Goal: Task Accomplishment & Management: Manage account settings

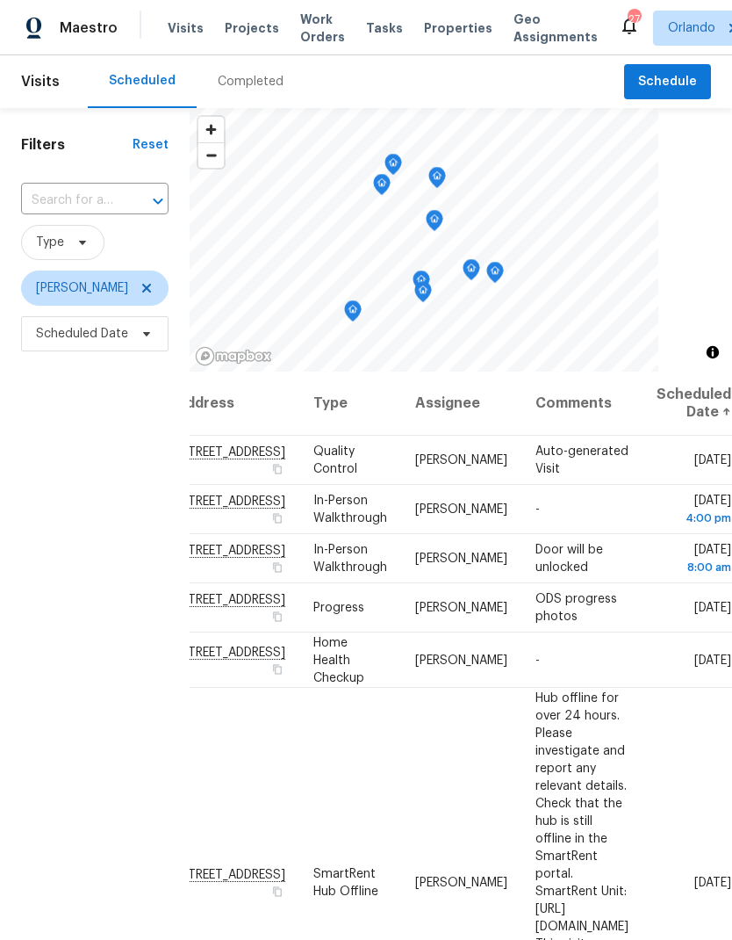
scroll to position [0, 152]
click at [0, 0] on icon at bounding box center [0, 0] width 0 height 0
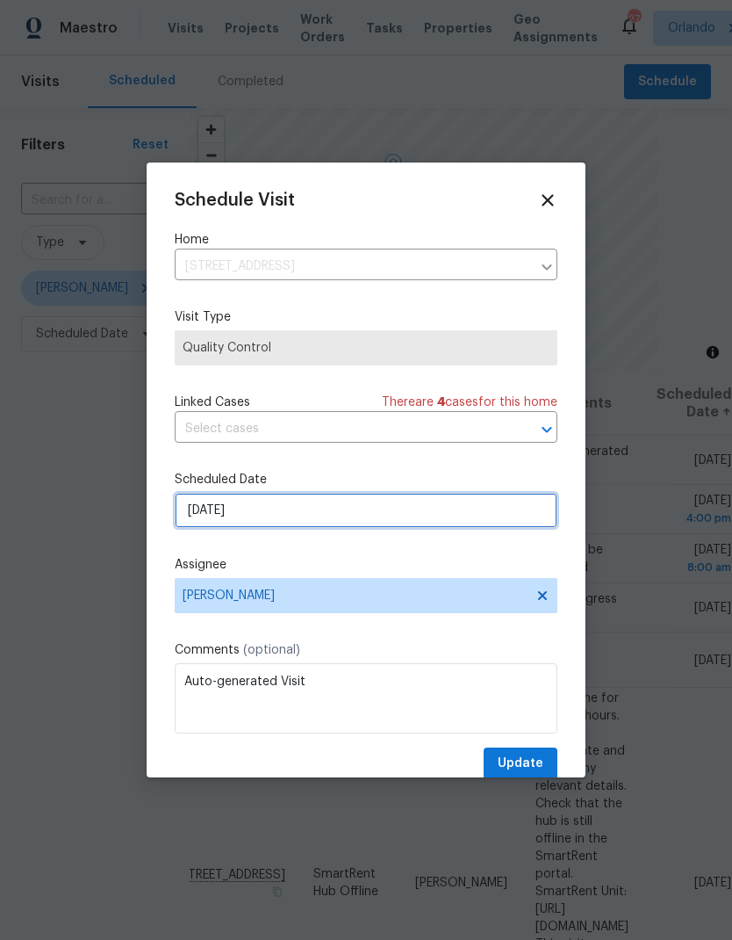
click at [434, 520] on input "[DATE]" at bounding box center [366, 510] width 383 height 35
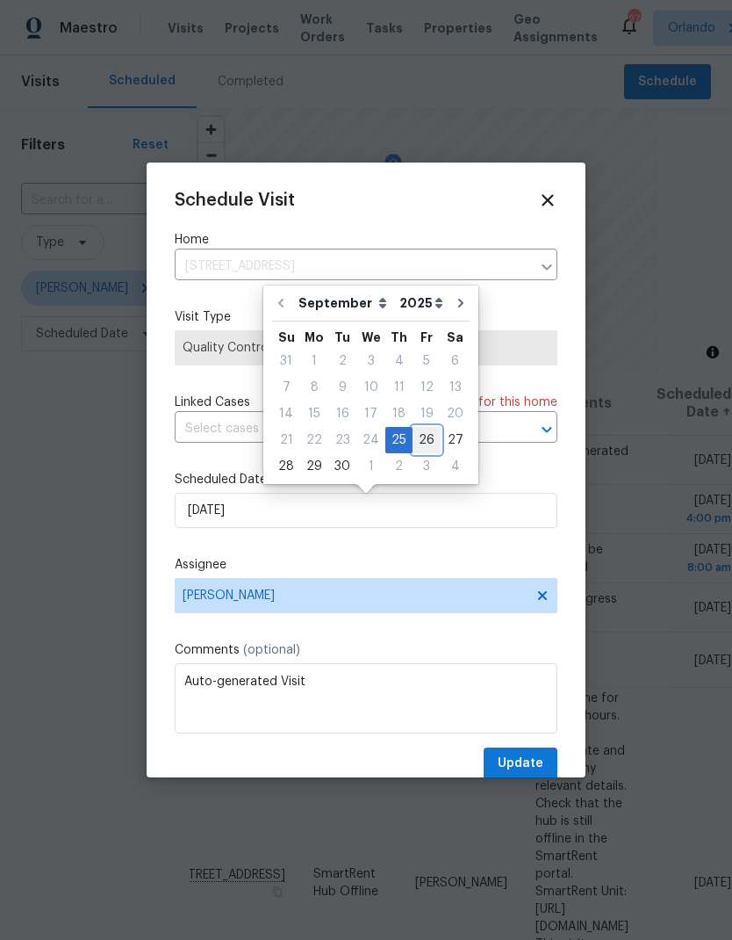
click at [413, 451] on div "26" at bounding box center [427, 440] width 28 height 25
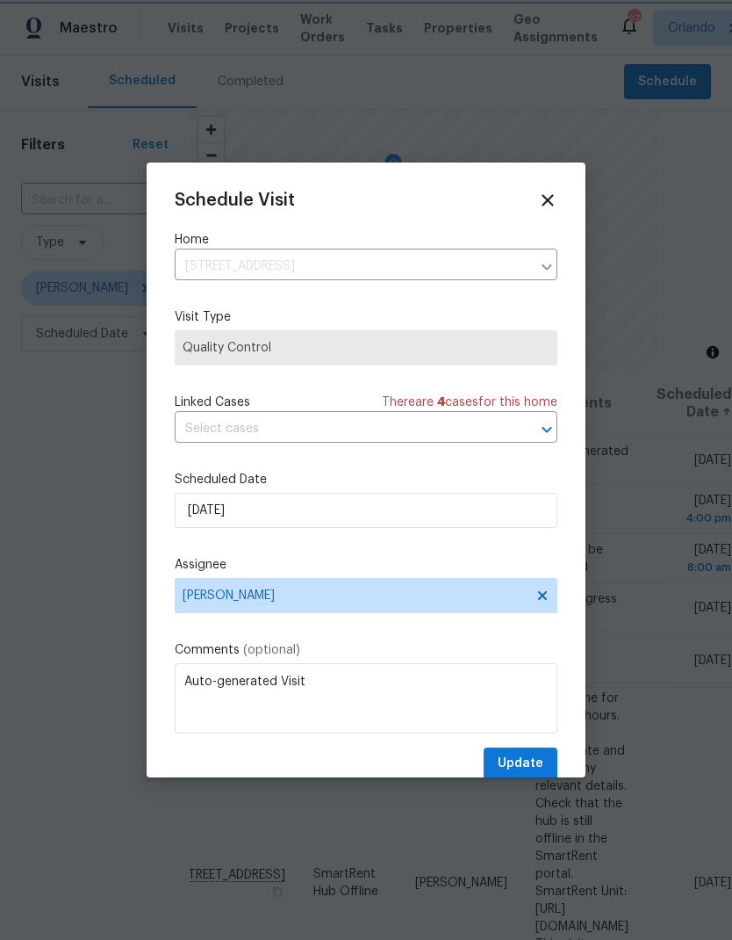
type input "[DATE]"
click at [538, 766] on span "Update" at bounding box center [521, 764] width 46 height 22
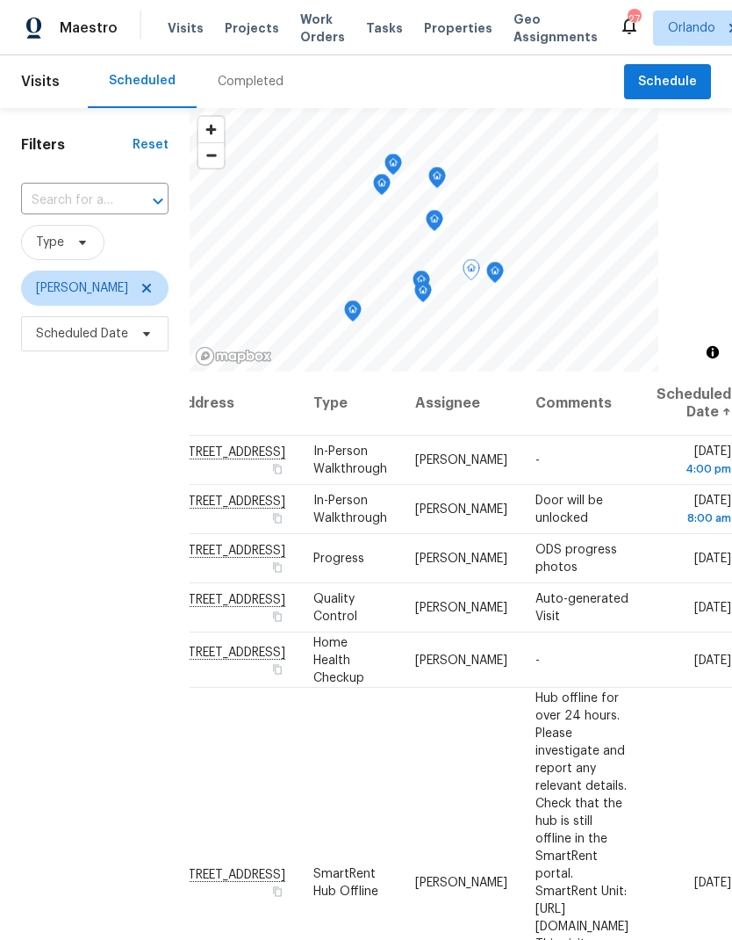
click at [0, 0] on icon at bounding box center [0, 0] width 0 height 0
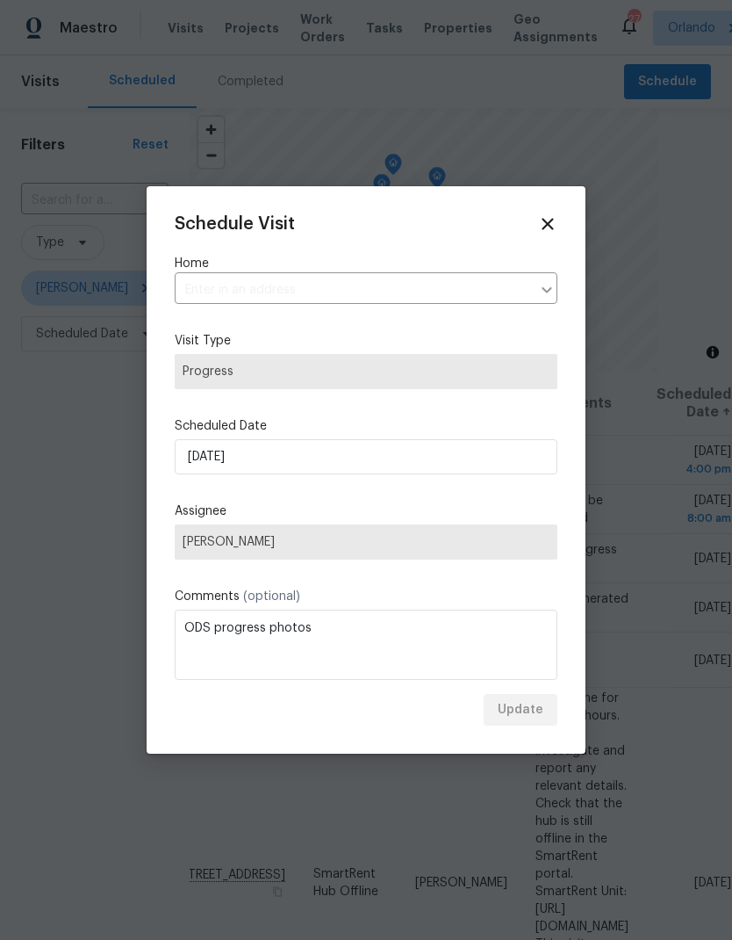
type input "[STREET_ADDRESS]"
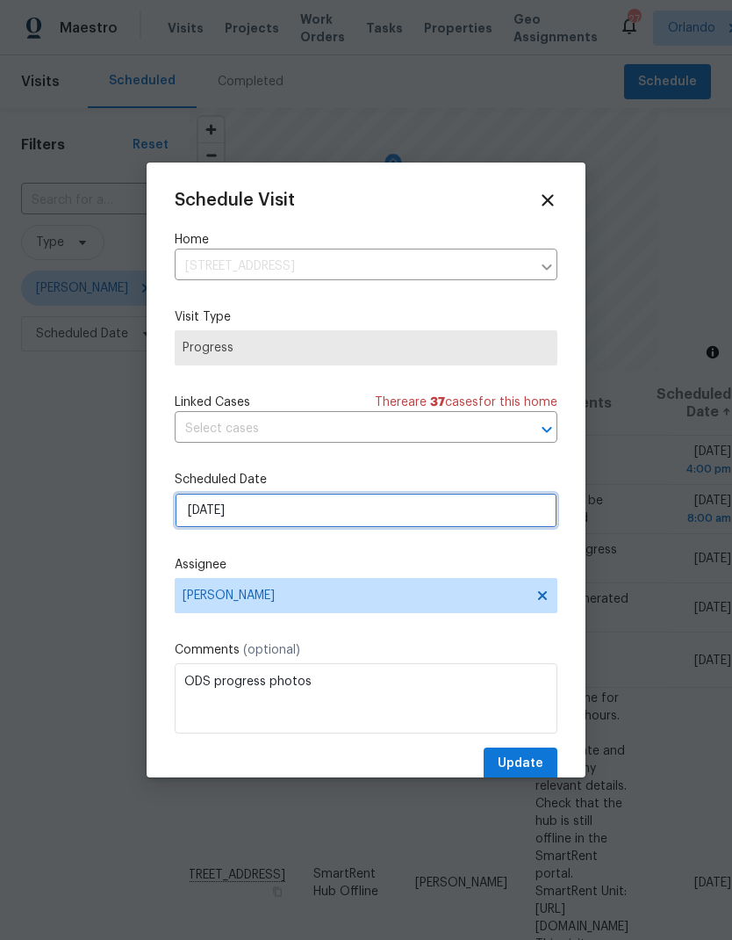
click at [379, 518] on input "[DATE]" at bounding box center [366, 510] width 383 height 35
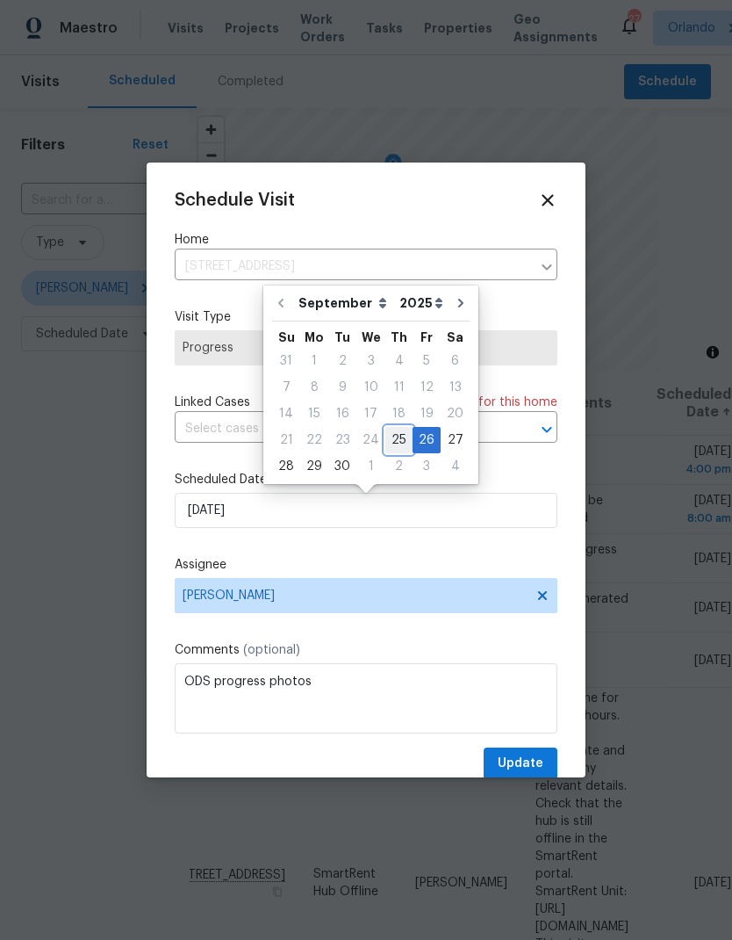
click at [390, 437] on div "25" at bounding box center [399, 440] width 27 height 25
type input "[DATE]"
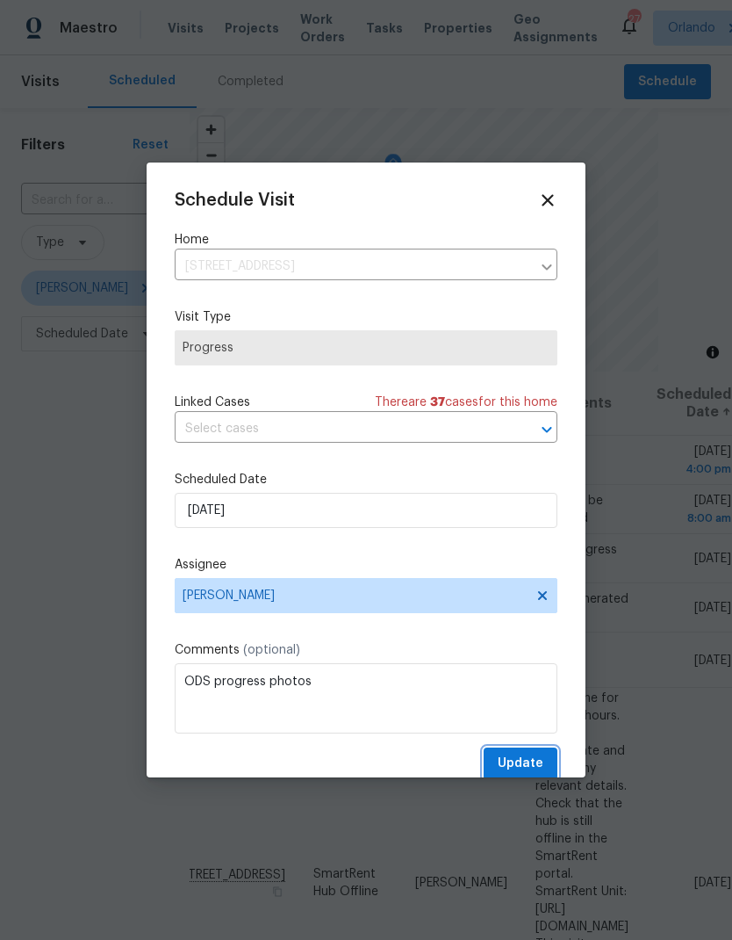
click at [527, 762] on span "Update" at bounding box center [521, 764] width 46 height 22
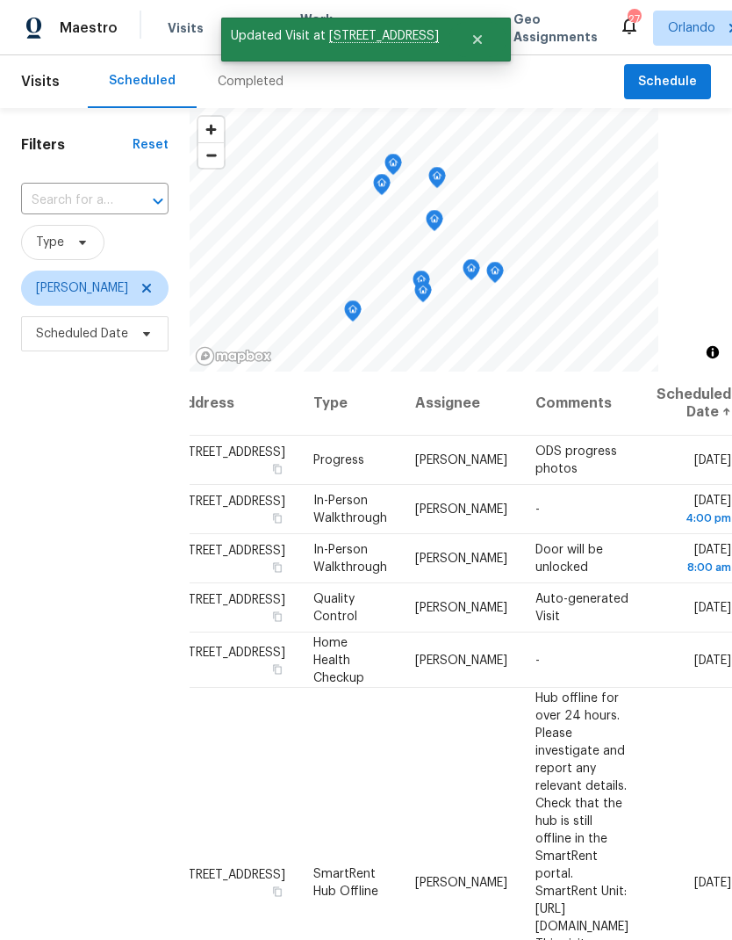
click at [134, 735] on div "Filters Reset ​ Type [PERSON_NAME] Scheduled Date" at bounding box center [95, 615] width 190 height 1015
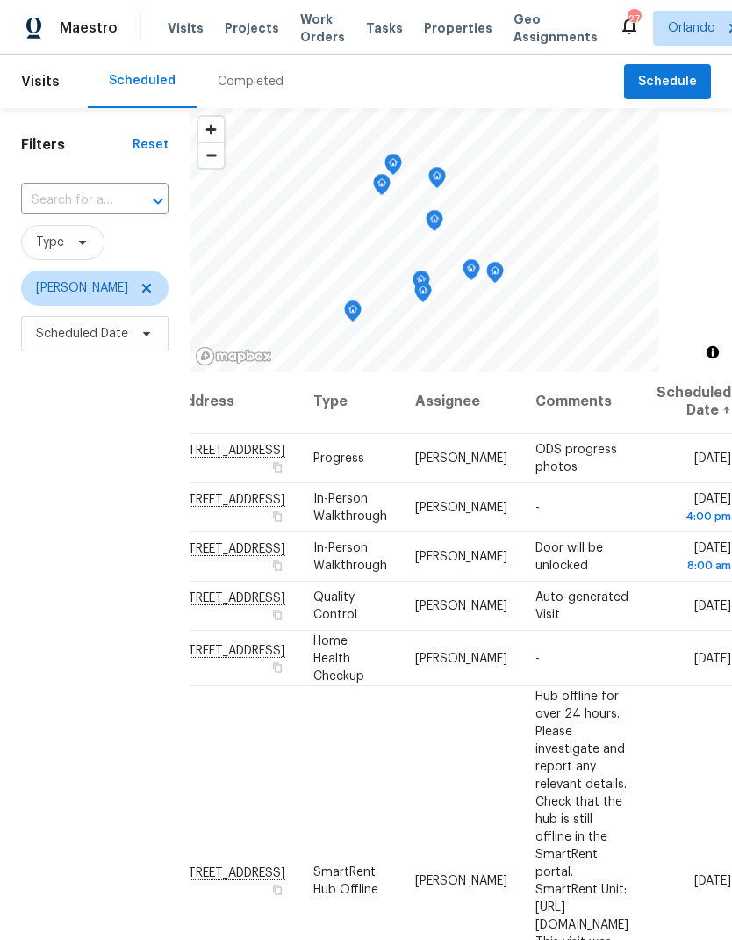
scroll to position [2, 152]
click at [0, 0] on icon at bounding box center [0, 0] width 0 height 0
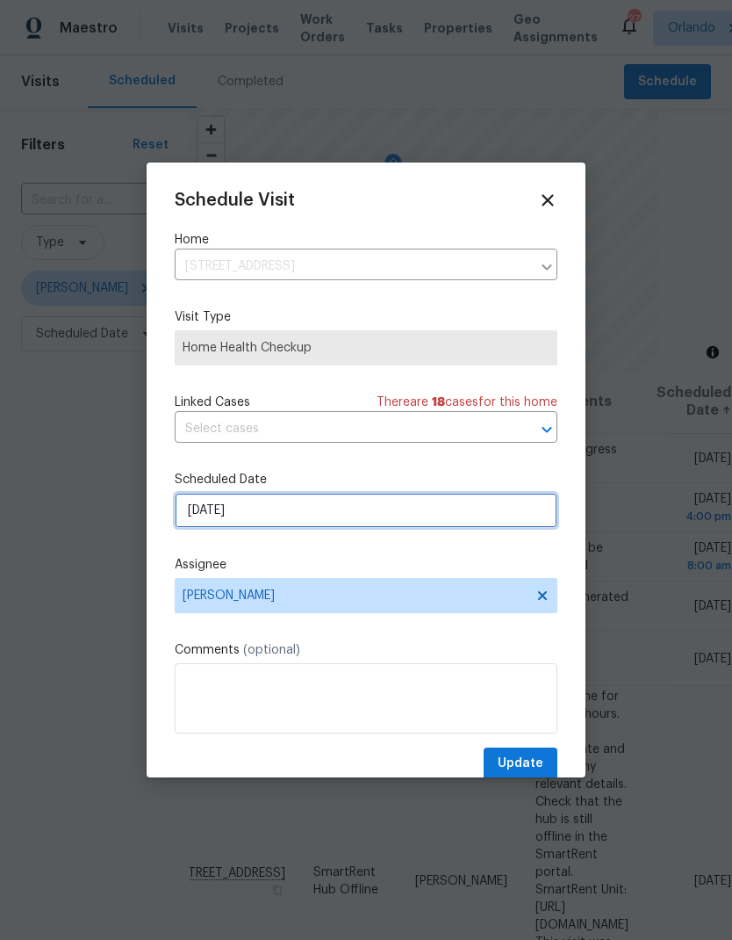
click at [305, 519] on input "[DATE]" at bounding box center [366, 510] width 383 height 35
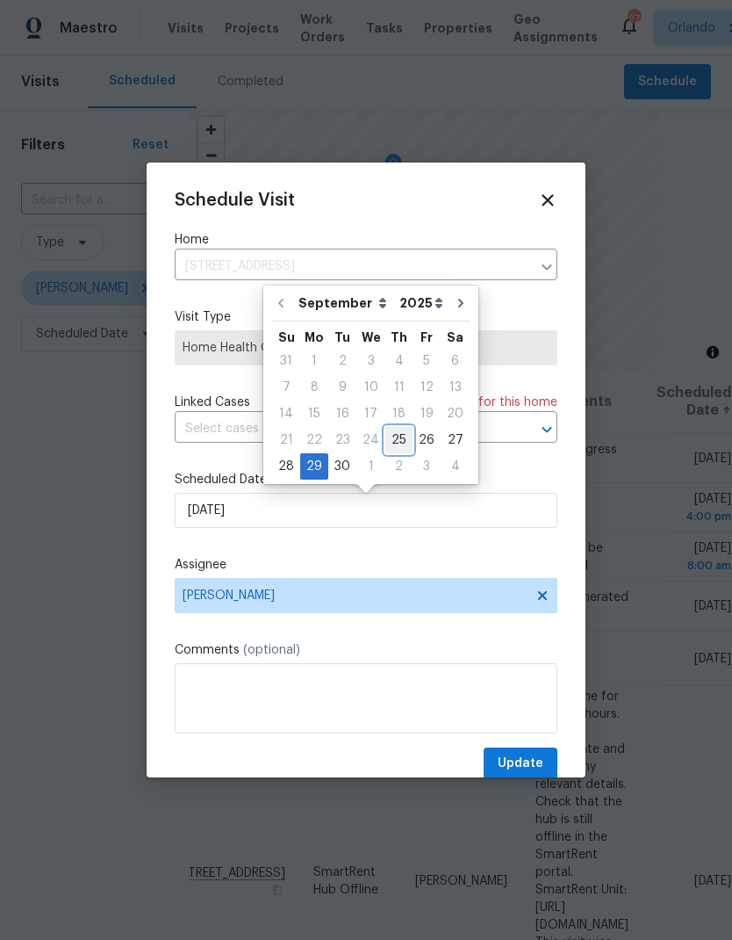
click at [396, 443] on div "25" at bounding box center [399, 440] width 27 height 25
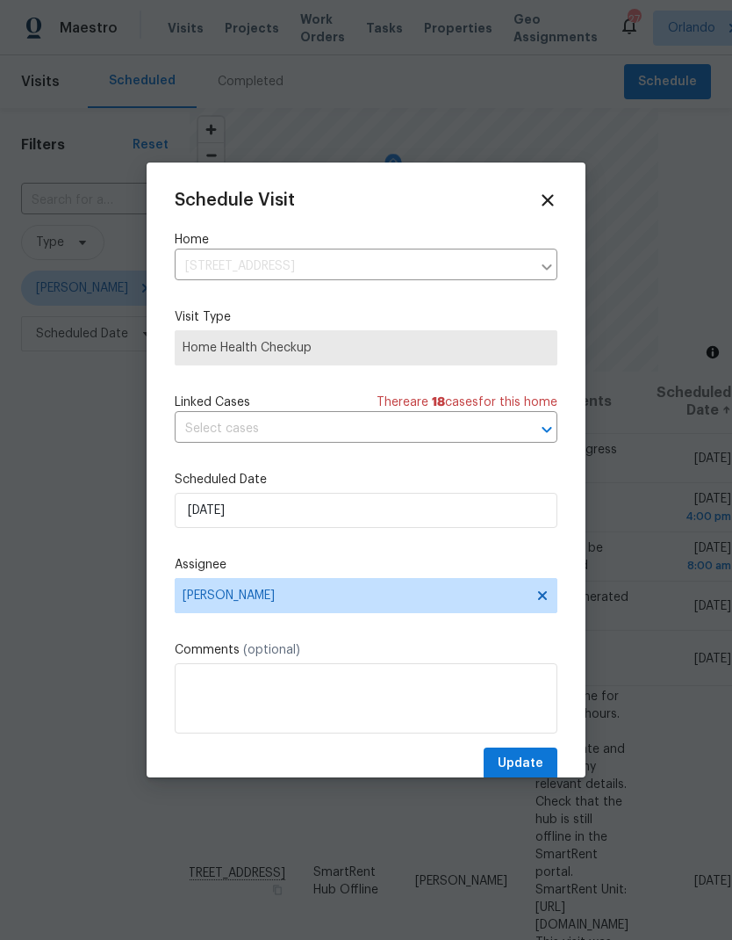
type input "[DATE]"
click at [536, 761] on span "Update" at bounding box center [521, 764] width 46 height 22
